Goal: Information Seeking & Learning: Learn about a topic

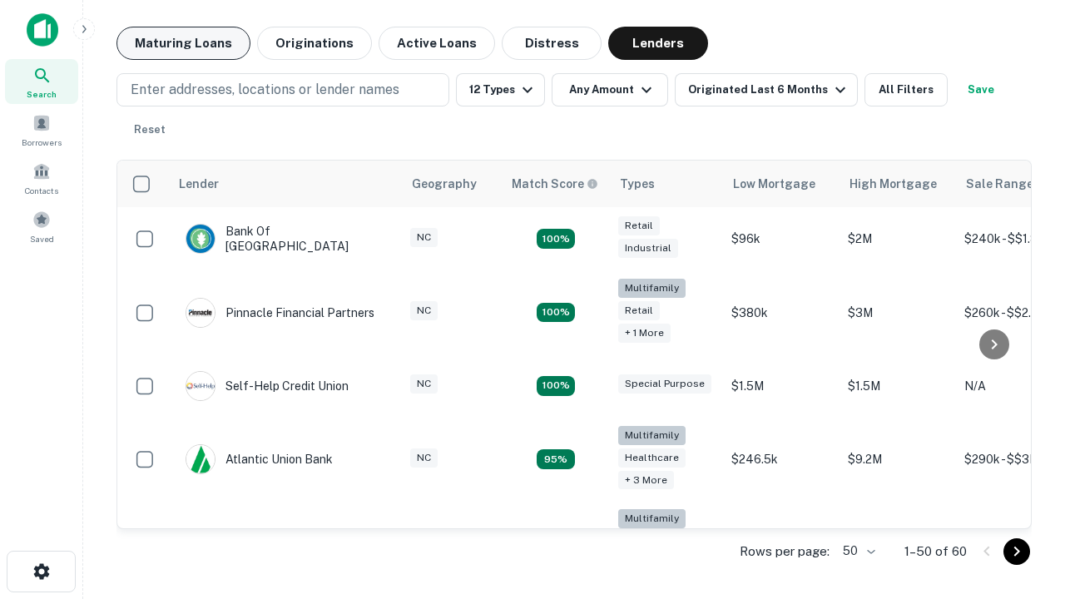
click at [183, 43] on button "Maturing Loans" at bounding box center [183, 43] width 134 height 33
